Goal: Use online tool/utility: Utilize a website feature to perform a specific function

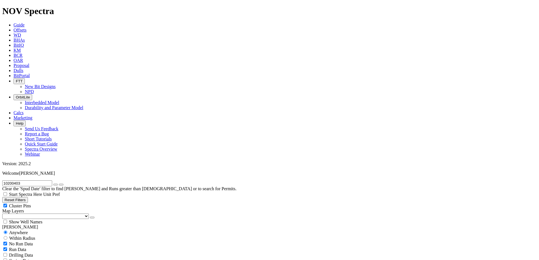
scroll to position [85, 0]
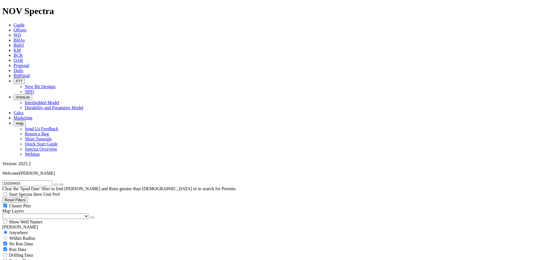
scroll to position [534, 0]
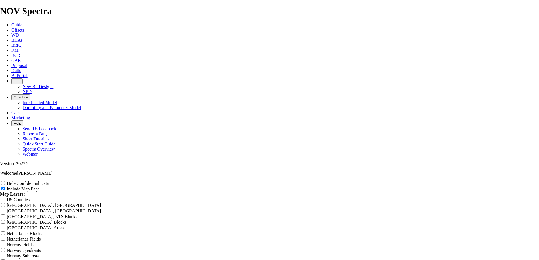
scroll to position [620, 0]
radio input "true"
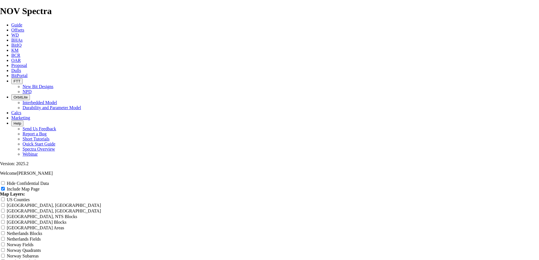
scroll to position [704, 0]
radio input "true"
